Goal: Task Accomplishment & Management: Manage account settings

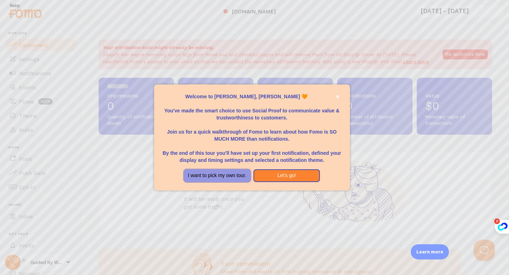
click at [236, 176] on button "I want to pick my own tour." at bounding box center [217, 175] width 67 height 13
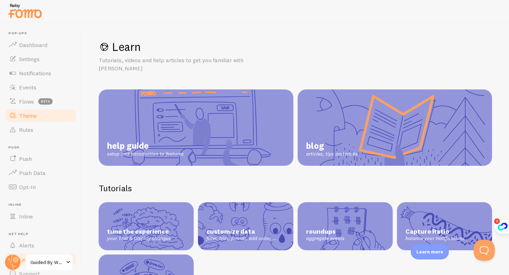
click at [31, 117] on span "Theme" at bounding box center [28, 115] width 18 height 7
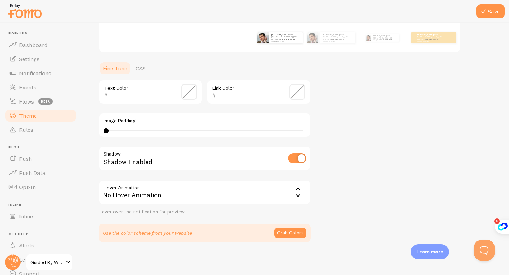
scroll to position [134, 0]
click at [188, 90] on span at bounding box center [189, 91] width 16 height 16
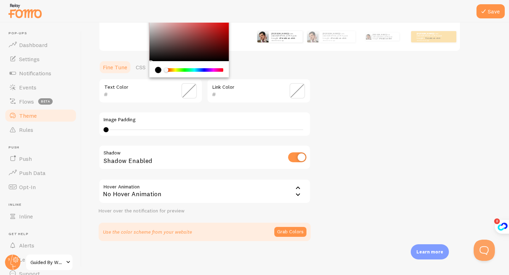
click at [117, 96] on input "text" at bounding box center [140, 94] width 65 height 8
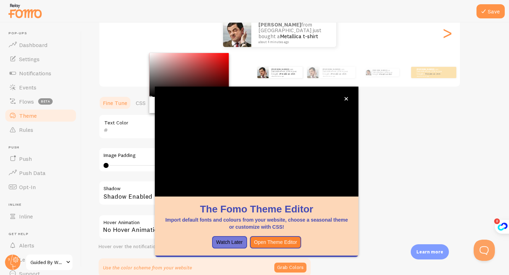
scroll to position [52, 0]
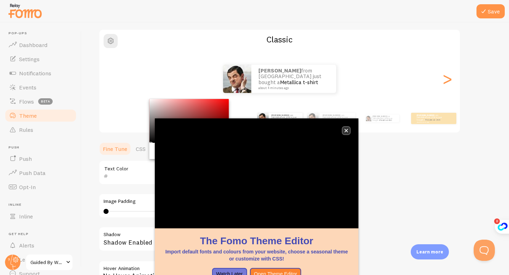
click at [347, 131] on icon "close," at bounding box center [346, 131] width 4 height 4
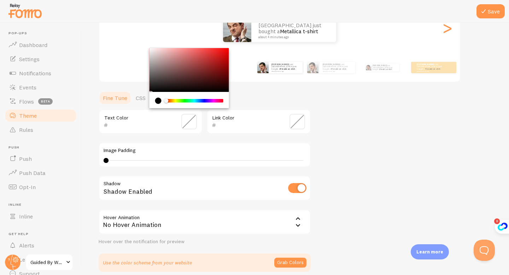
scroll to position [102, 0]
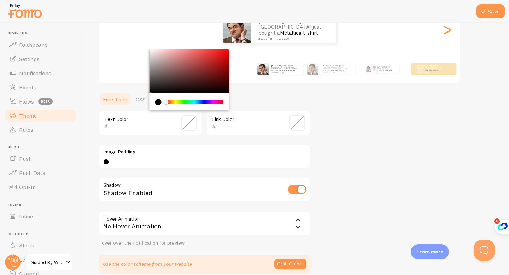
click at [336, 172] on div "Theme Choose a theme for your notifications Classic Nicholas from United States…" at bounding box center [295, 105] width 393 height 335
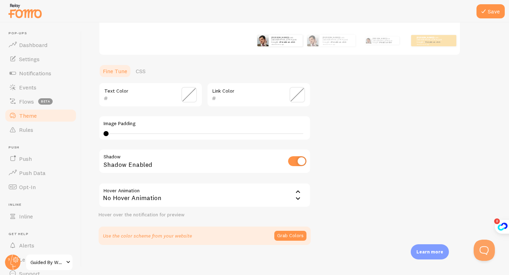
scroll to position [134, 0]
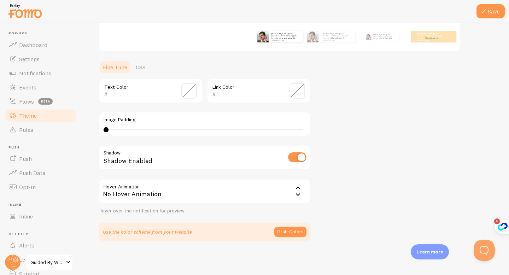
click at [228, 192] on div "No Hover Animation" at bounding box center [205, 191] width 212 height 25
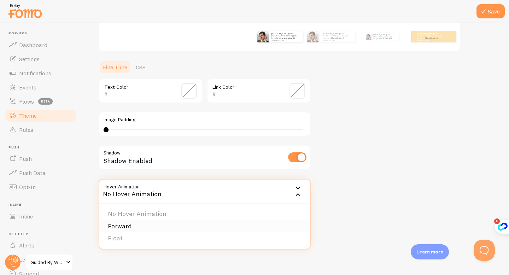
click at [139, 230] on li "Forward" at bounding box center [204, 226] width 211 height 12
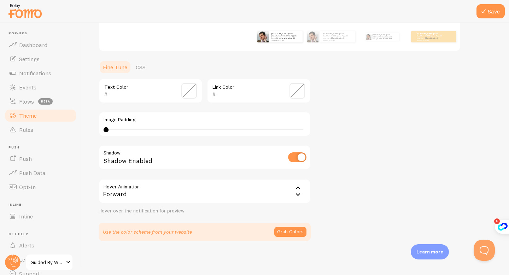
click at [351, 193] on div "Theme Choose a theme for your notifications Classic Nicholas from United States…" at bounding box center [295, 73] width 393 height 335
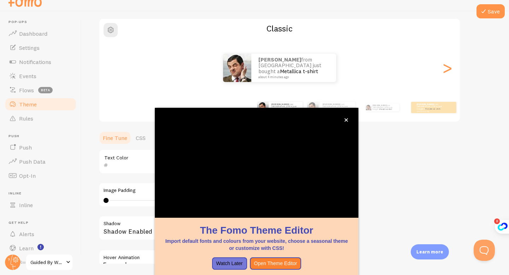
scroll to position [52, 0]
click at [489, 8] on button "Save" at bounding box center [490, 11] width 28 height 14
